Goal: Task Accomplishment & Management: Manage account settings

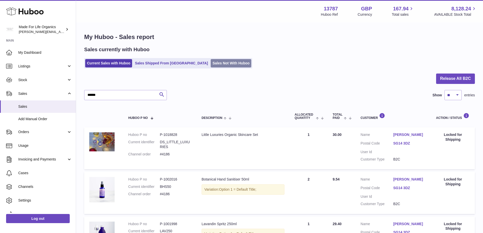
click at [211, 63] on link "Sales Not With Huboo" at bounding box center [231, 63] width 41 height 8
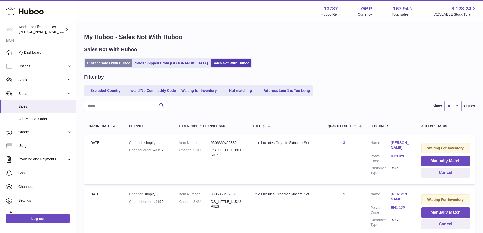
click at [107, 61] on link "Current Sales with Huboo" at bounding box center [108, 63] width 47 height 8
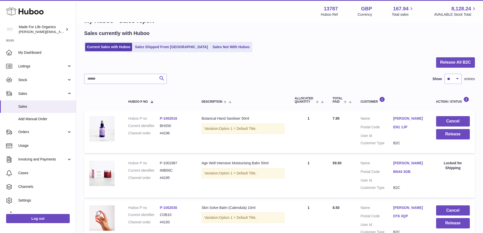
scroll to position [25, 0]
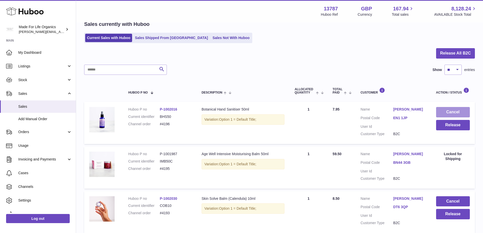
click at [452, 111] on button "Cancel" at bounding box center [453, 112] width 34 height 10
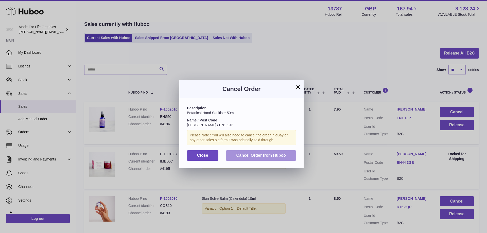
click at [256, 156] on span "Cancel Order from Huboo" at bounding box center [261, 155] width 50 height 4
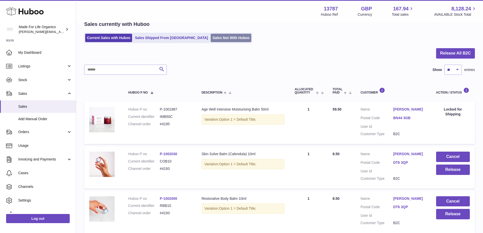
click at [217, 39] on link "Sales Not With Huboo" at bounding box center [231, 38] width 41 height 8
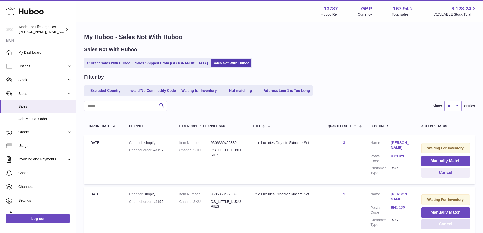
scroll to position [25, 0]
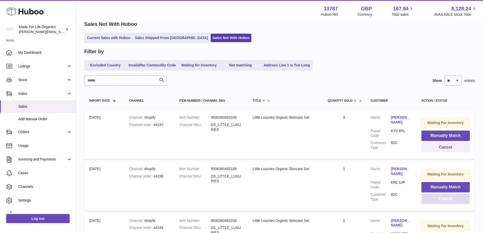
click at [458, 196] on button "Cancel" at bounding box center [446, 199] width 48 height 10
click at [102, 38] on link "Current Sales with Huboo" at bounding box center [108, 38] width 47 height 8
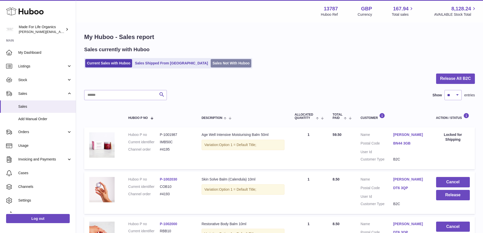
click at [211, 63] on link "Sales Not With Huboo" at bounding box center [231, 63] width 41 height 8
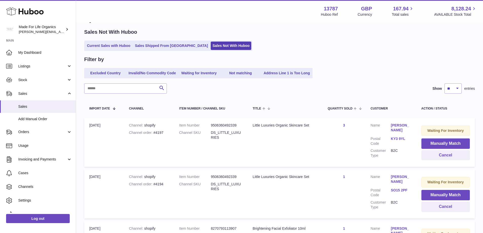
scroll to position [25, 0]
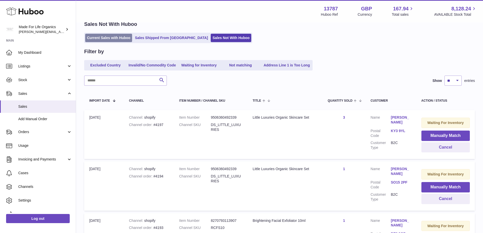
click at [95, 38] on link "Current Sales with Huboo" at bounding box center [108, 38] width 47 height 8
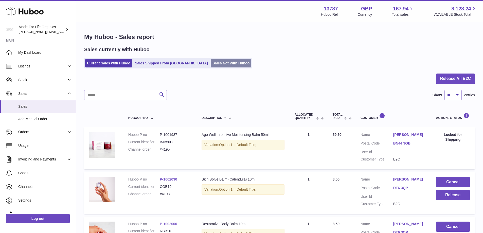
click at [211, 64] on link "Sales Not With Huboo" at bounding box center [231, 63] width 41 height 8
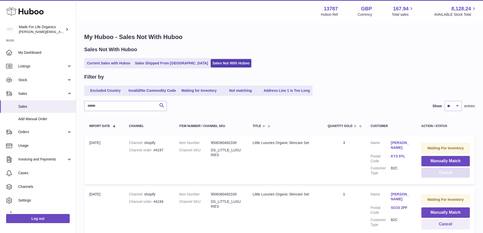
click at [440, 173] on button "Cancel" at bounding box center [446, 173] width 48 height 10
click at [447, 174] on button "Cancel" at bounding box center [446, 173] width 48 height 10
click at [90, 61] on link "Current Sales with Huboo" at bounding box center [108, 63] width 47 height 8
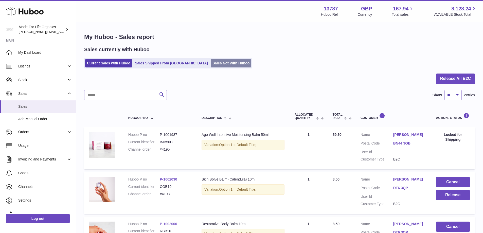
click at [211, 65] on link "Sales Not With Huboo" at bounding box center [231, 63] width 41 height 8
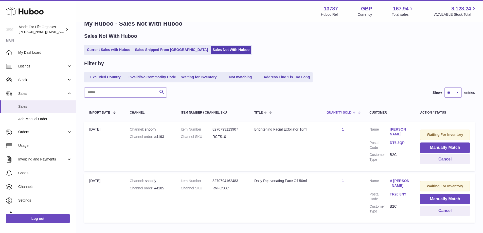
scroll to position [25, 0]
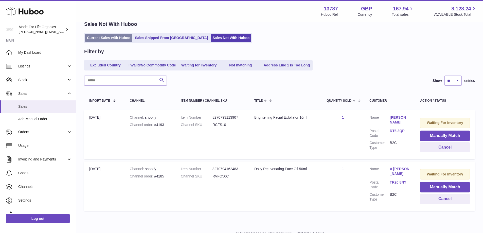
click at [110, 36] on link "Current Sales with Huboo" at bounding box center [108, 38] width 47 height 8
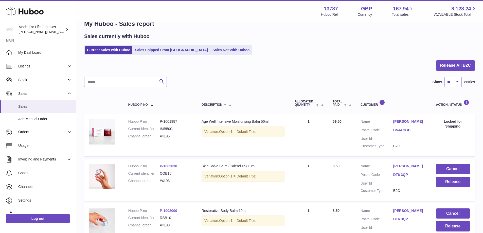
scroll to position [25, 0]
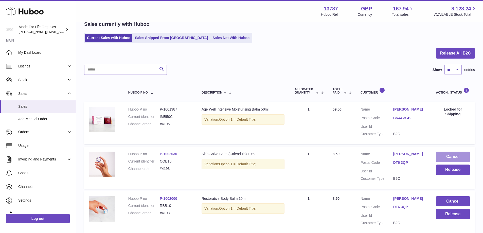
click at [460, 154] on button "Cancel" at bounding box center [453, 157] width 34 height 10
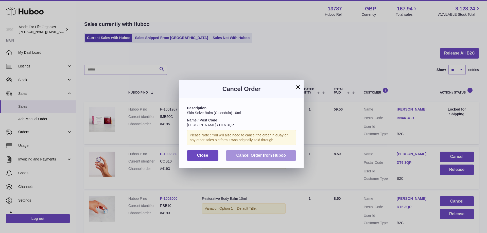
click at [258, 152] on button "Cancel Order from Huboo" at bounding box center [261, 155] width 70 height 10
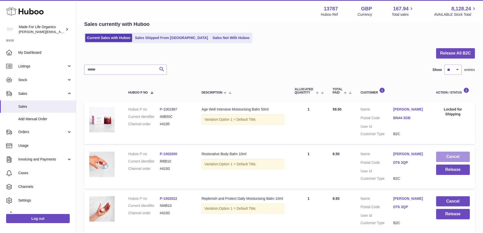
click at [454, 157] on button "Cancel" at bounding box center [453, 157] width 34 height 10
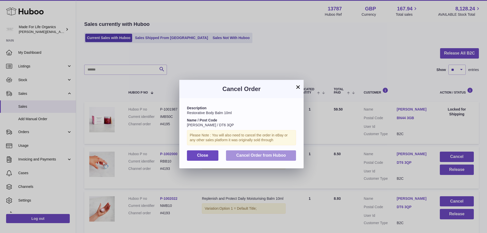
click at [263, 158] on button "Cancel Order from Huboo" at bounding box center [261, 155] width 70 height 10
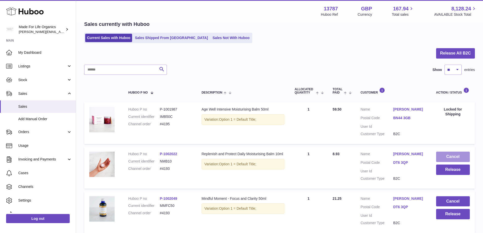
click at [457, 156] on button "Cancel" at bounding box center [453, 157] width 34 height 10
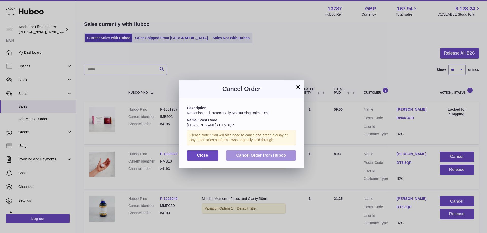
click at [251, 156] on span "Cancel Order from Huboo" at bounding box center [261, 155] width 50 height 4
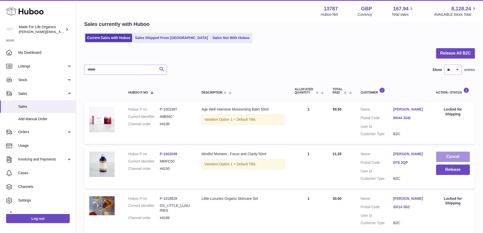
click at [454, 154] on button "Cancel" at bounding box center [453, 157] width 34 height 10
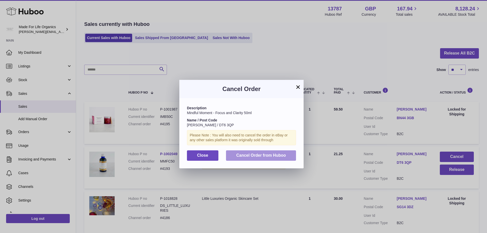
click at [252, 156] on span "Cancel Order from Huboo" at bounding box center [261, 155] width 50 height 4
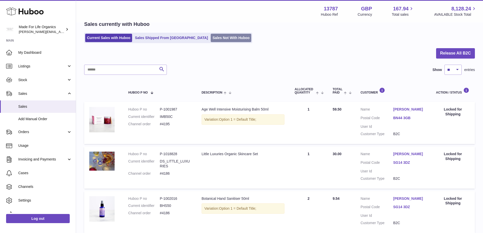
drag, startPoint x: 206, startPoint y: 38, endPoint x: 325, endPoint y: 76, distance: 124.8
click at [211, 38] on link "Sales Not With Huboo" at bounding box center [231, 38] width 41 height 8
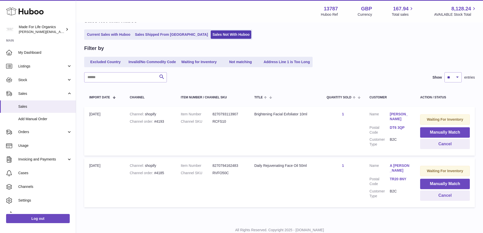
scroll to position [45, 0]
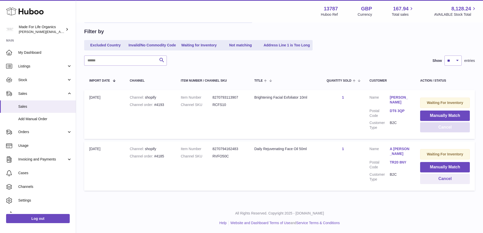
click at [450, 128] on button "Cancel" at bounding box center [445, 127] width 50 height 10
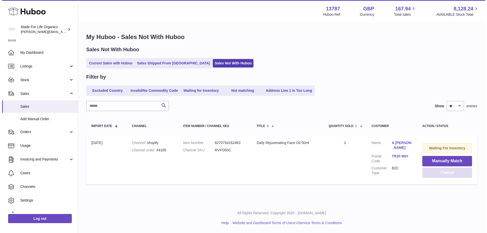
scroll to position [0, 0]
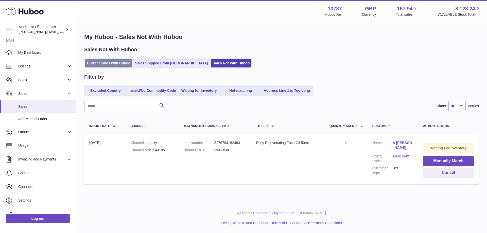
click at [98, 61] on link "Current Sales with Huboo" at bounding box center [108, 63] width 47 height 8
